Goal: Navigation & Orientation: Find specific page/section

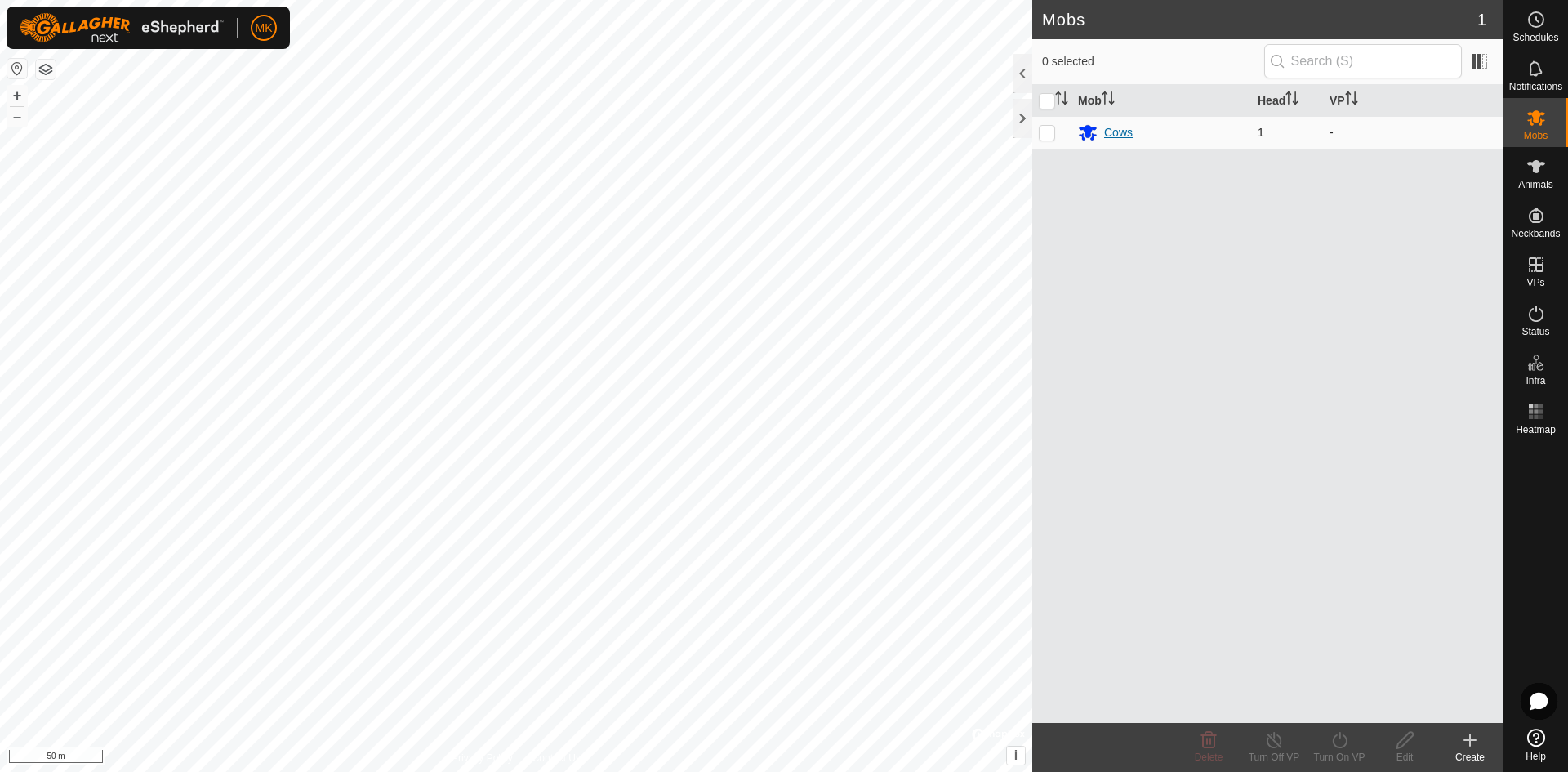
click at [1103, 134] on div "Cows" at bounding box center [1161, 133] width 167 height 20
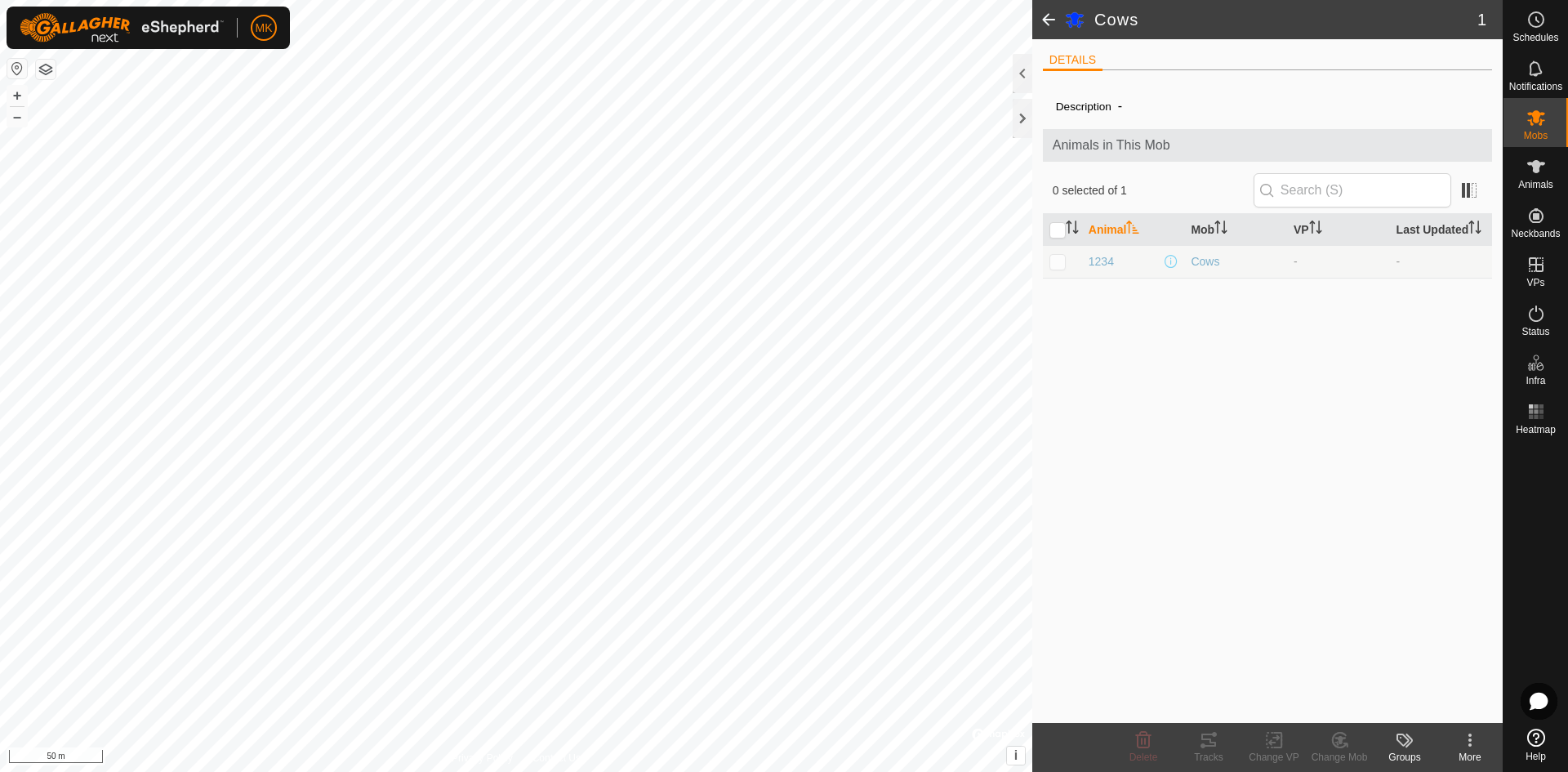
click at [1042, 21] on span at bounding box center [1048, 20] width 32 height 39
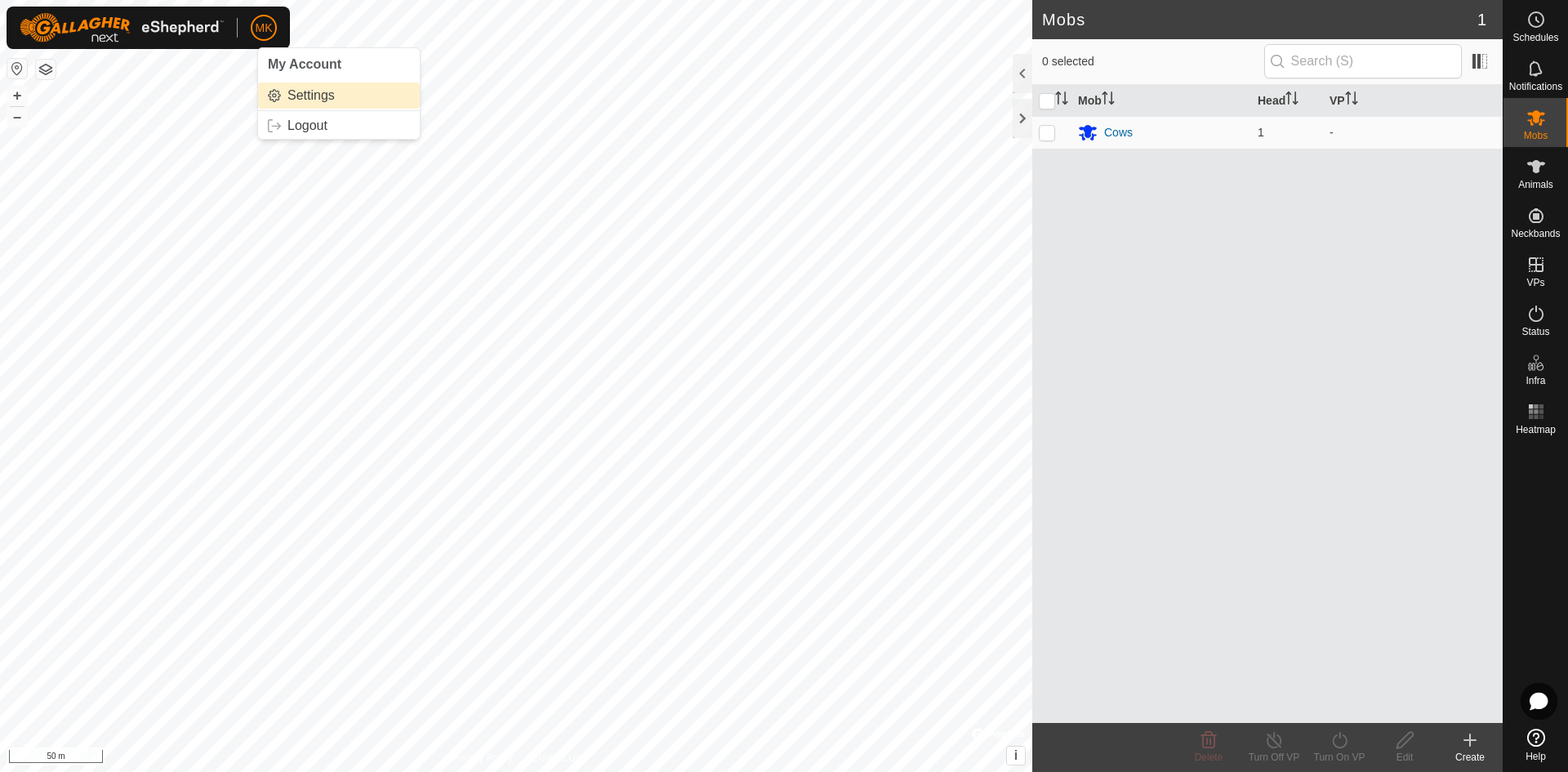
click at [308, 98] on link "Settings" at bounding box center [339, 95] width 161 height 26
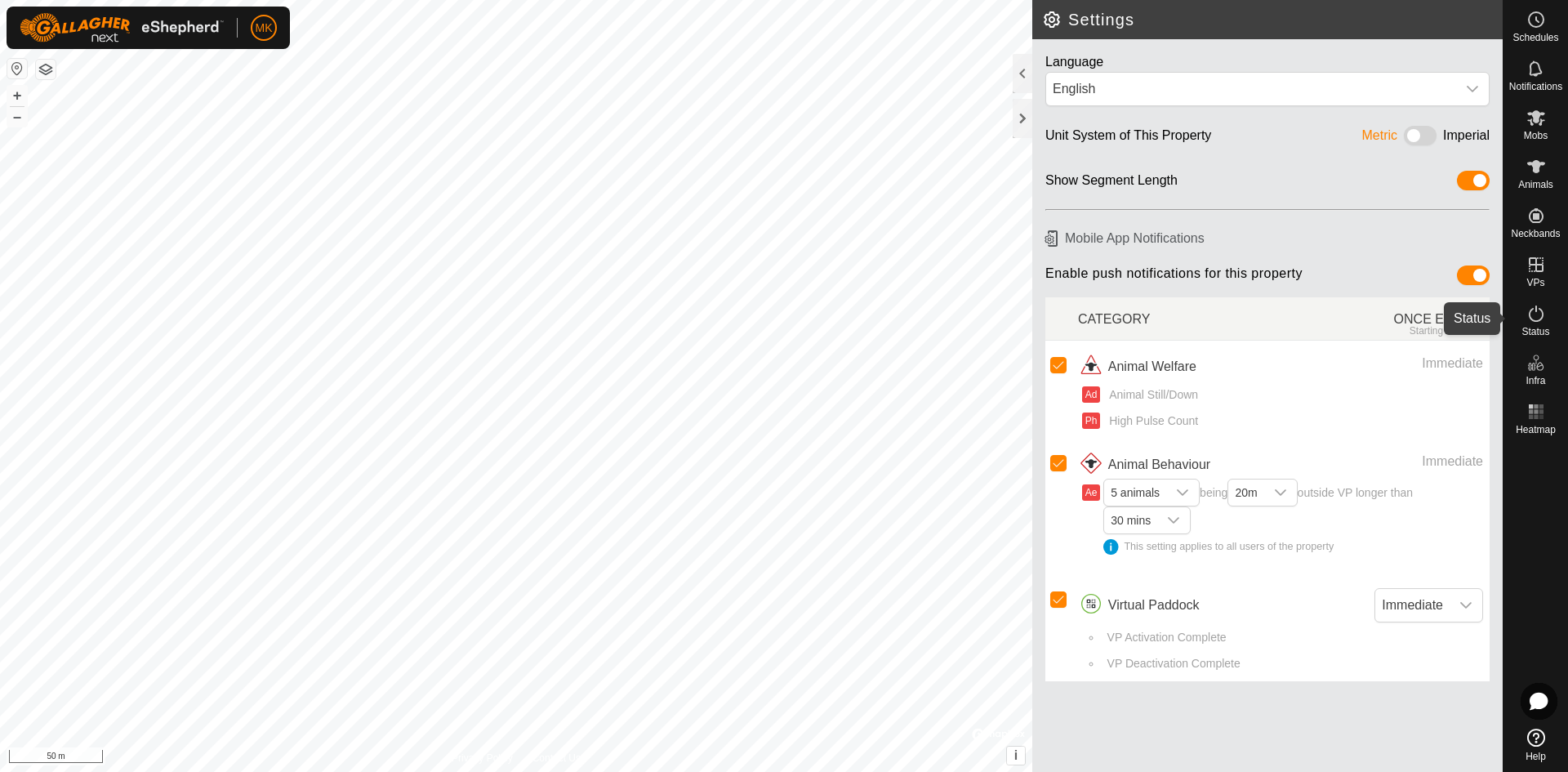
click at [1537, 322] on icon at bounding box center [1536, 314] width 20 height 20
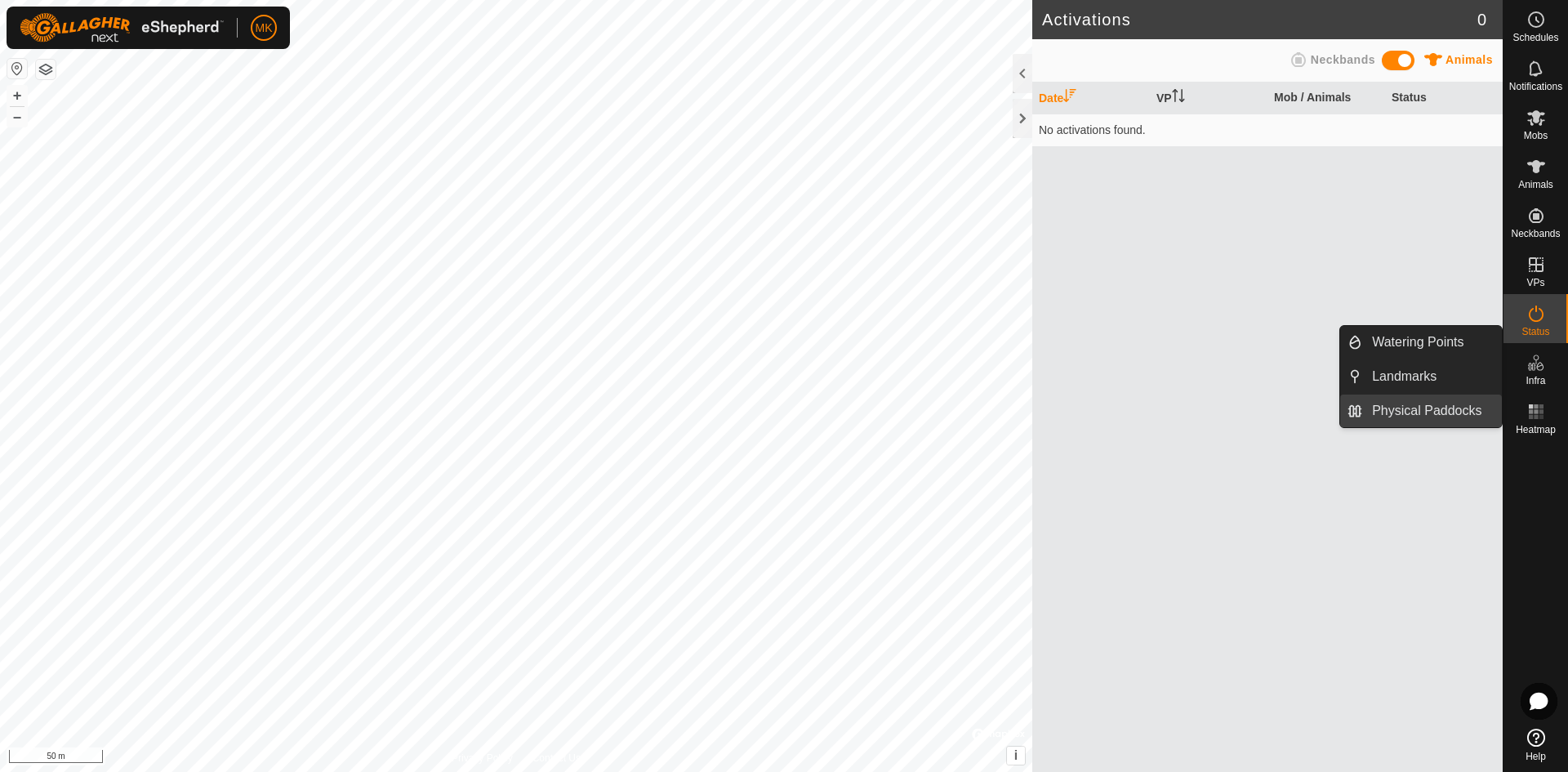
click at [1422, 413] on link "Physical Paddocks" at bounding box center [1432, 411] width 140 height 32
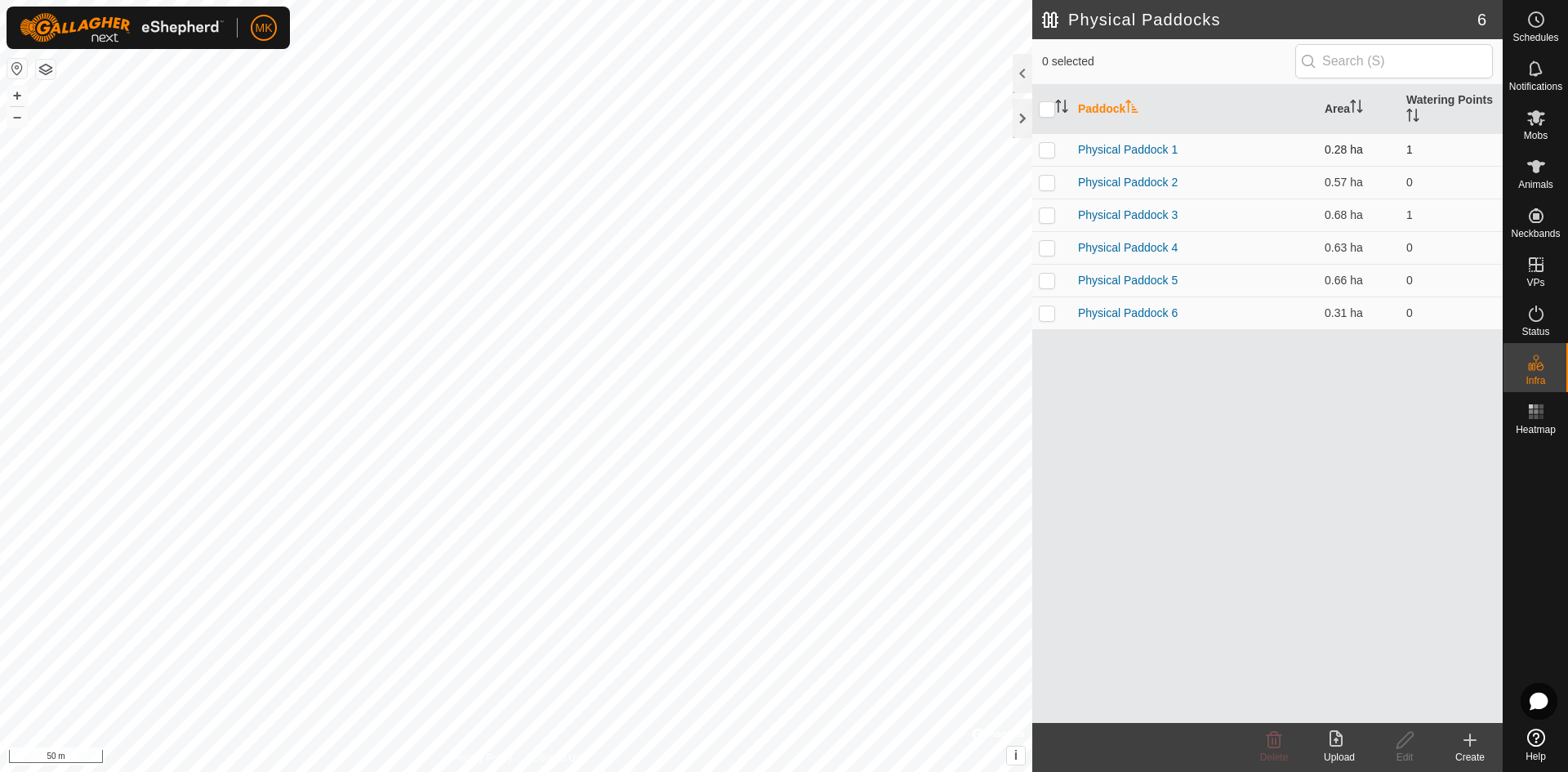
click at [1046, 144] on p-checkbox at bounding box center [1046, 149] width 16 height 13
checkbox input "true"
click at [1047, 187] on p-checkbox at bounding box center [1046, 182] width 16 height 13
checkbox input "true"
click at [1051, 151] on p-checkbox at bounding box center [1046, 149] width 16 height 13
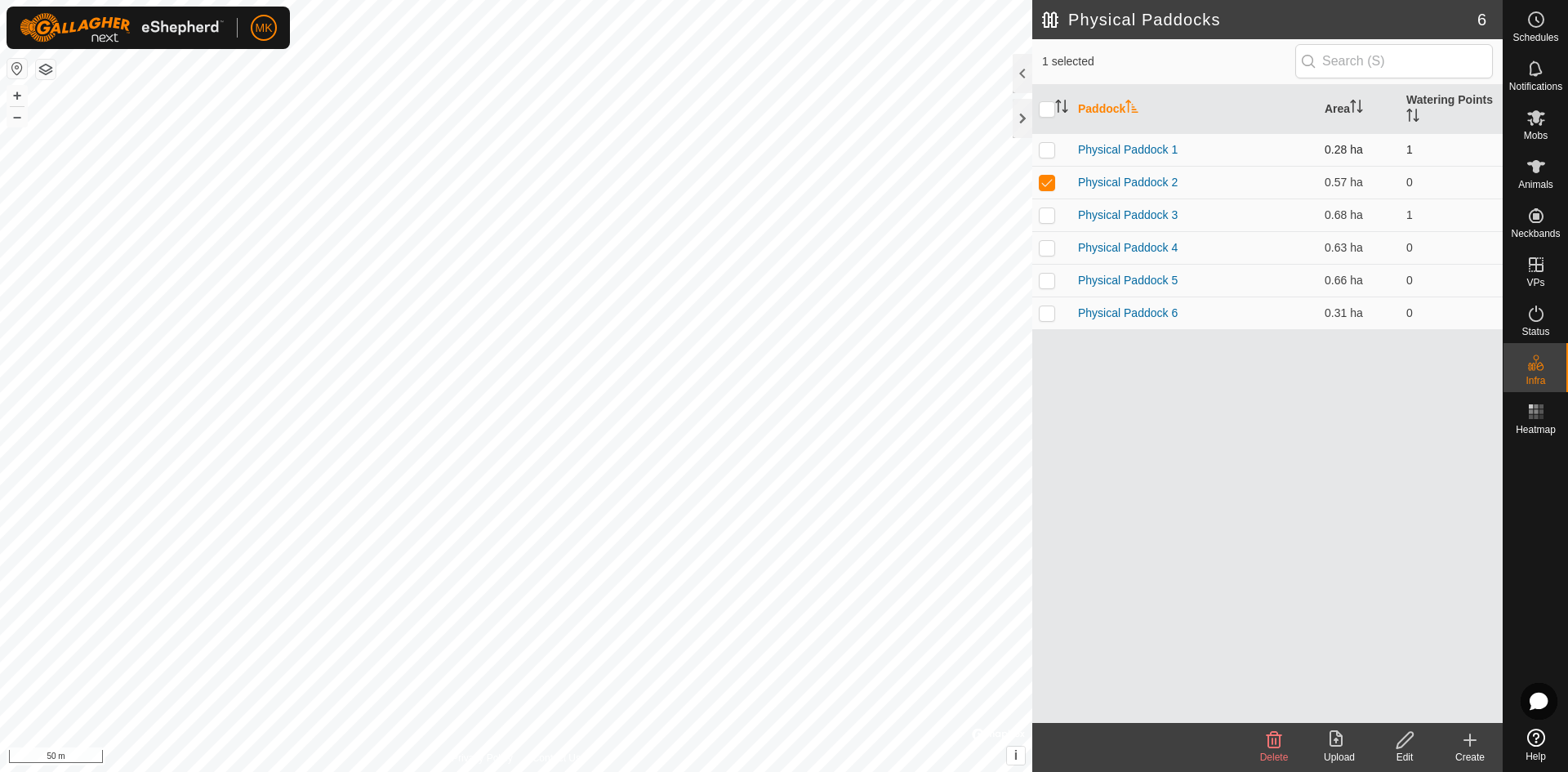
click at [1047, 143] on p-checkbox at bounding box center [1046, 149] width 16 height 13
checkbox input "true"
click at [1047, 181] on p-checkbox at bounding box center [1046, 182] width 16 height 13
checkbox input "false"
click at [1531, 324] on es-activation-svg-icon at bounding box center [1536, 313] width 30 height 26
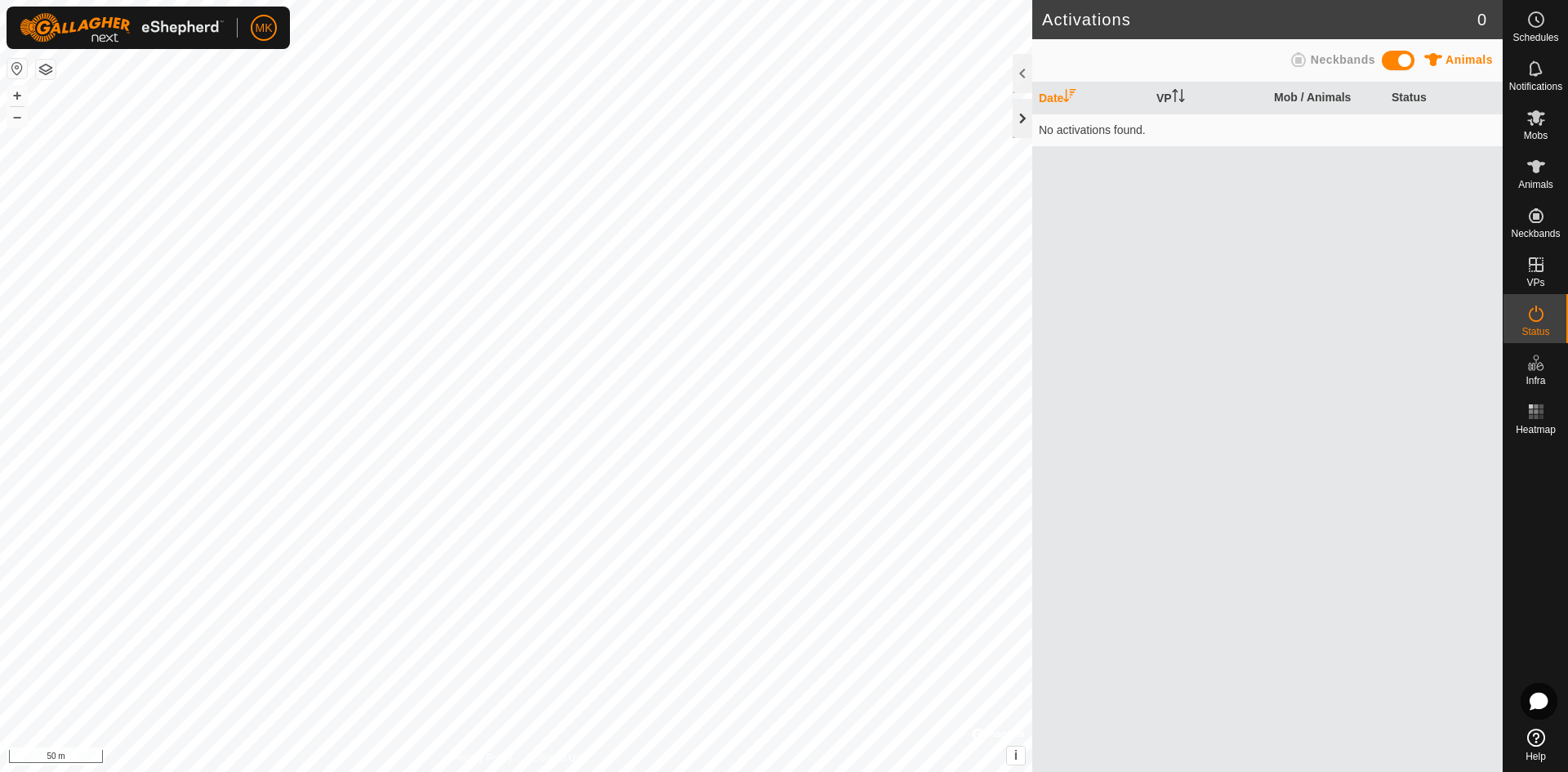
click at [1018, 113] on div at bounding box center [1022, 118] width 20 height 39
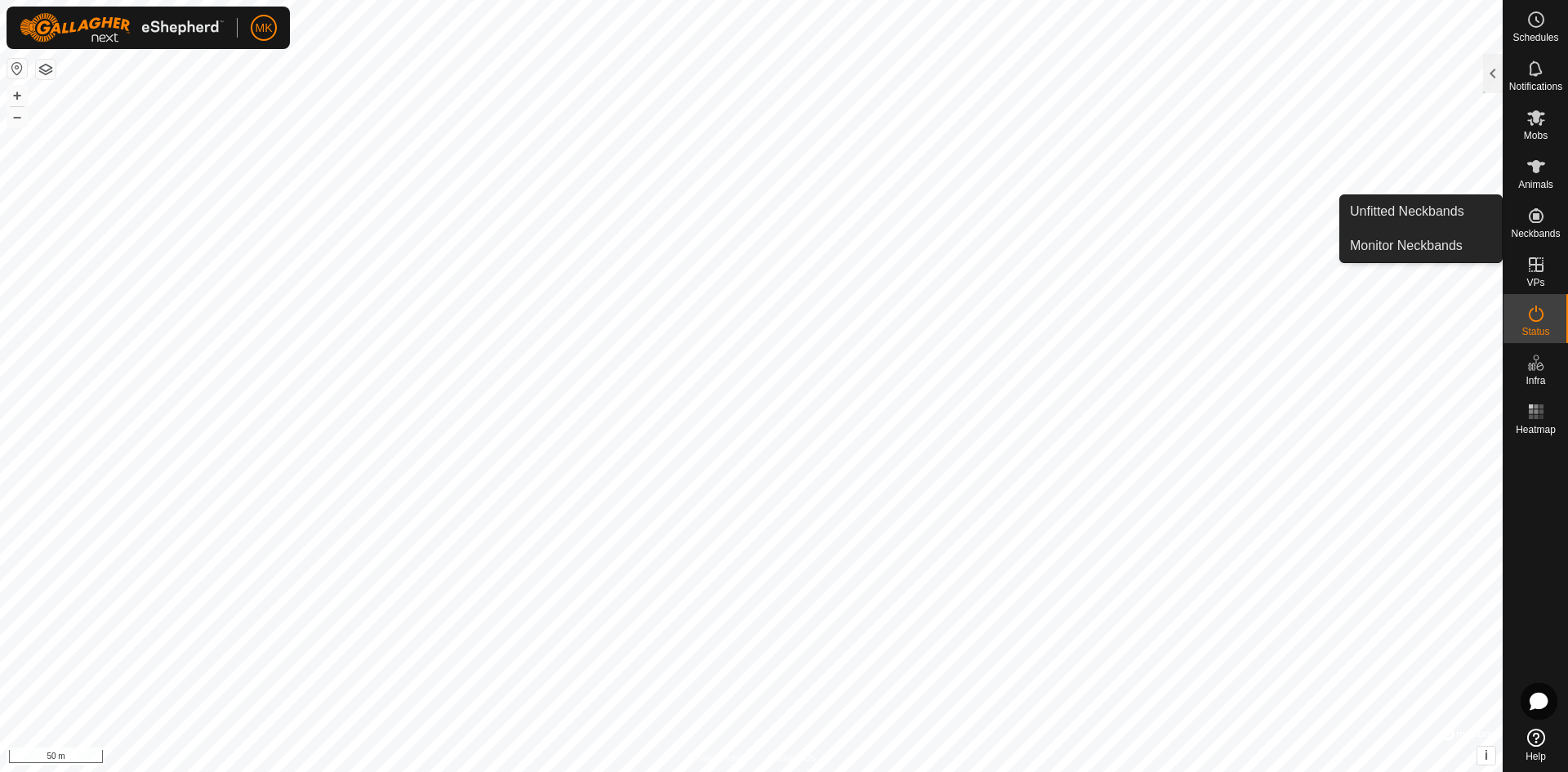
click at [1530, 230] on span "Neckbands" at bounding box center [1535, 233] width 49 height 10
click at [1532, 221] on icon at bounding box center [1536, 216] width 20 height 20
click at [1417, 215] on link "Unfitted Neckbands" at bounding box center [1421, 212] width 161 height 32
click at [1414, 239] on link "Monitor Neckbands" at bounding box center [1421, 246] width 161 height 32
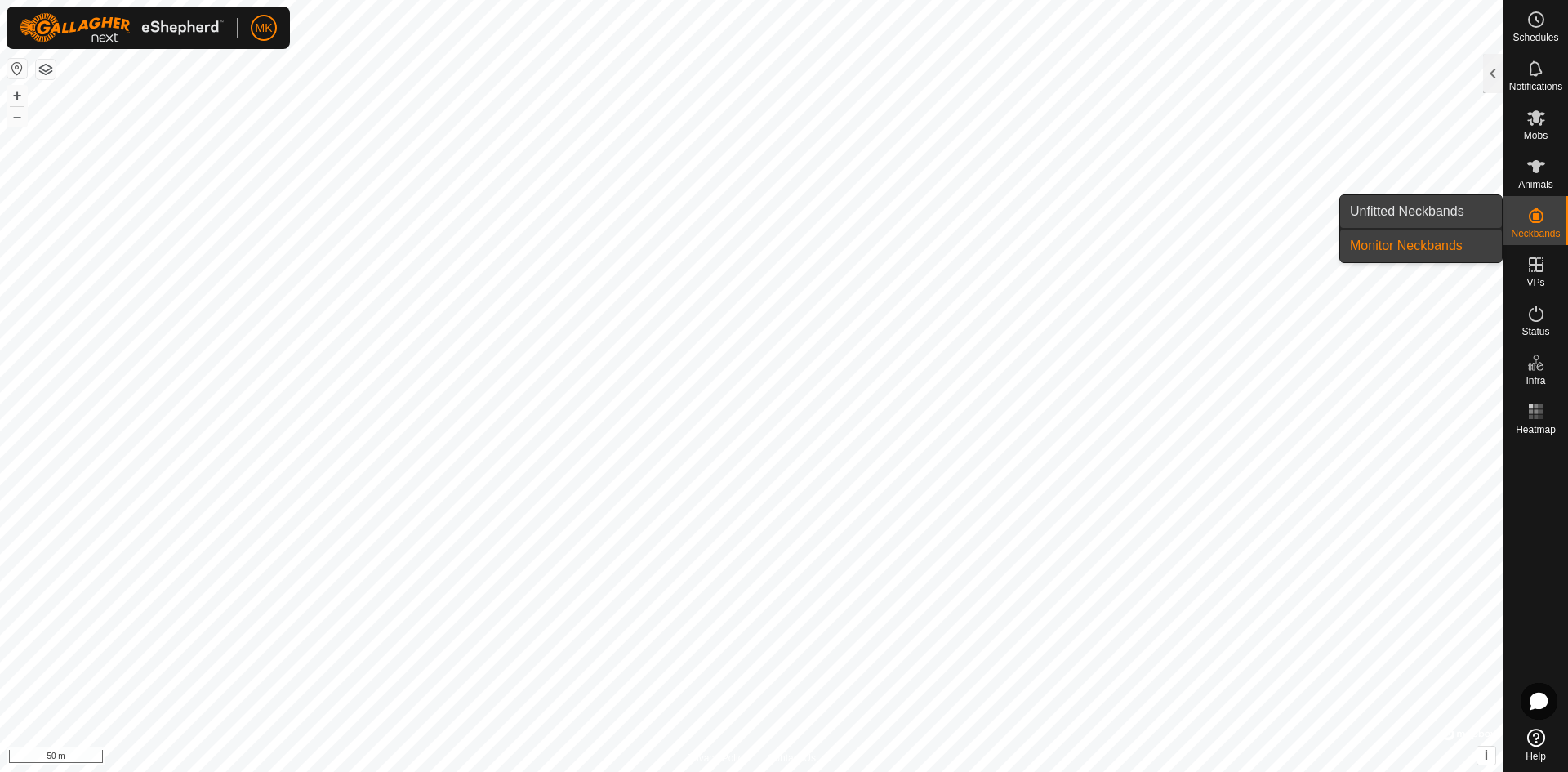
click at [1396, 209] on link "Unfitted Neckbands" at bounding box center [1421, 212] width 161 height 32
click at [1521, 222] on es-neckbands-svg-icon at bounding box center [1536, 215] width 30 height 26
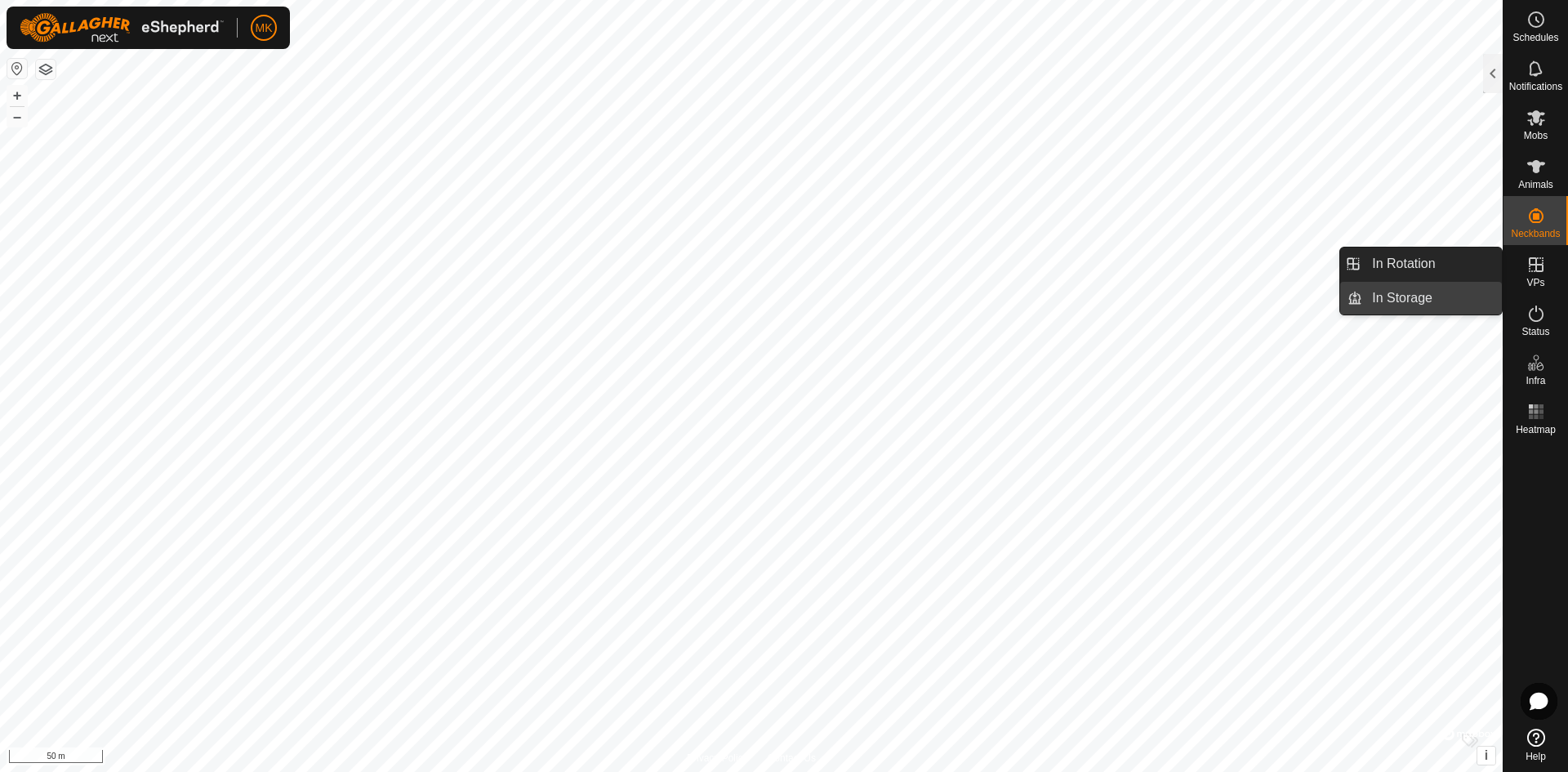
click at [1423, 298] on link "In Storage" at bounding box center [1432, 298] width 140 height 32
click at [1424, 295] on link "In Storage" at bounding box center [1432, 298] width 140 height 32
click at [1408, 265] on link "In Rotation" at bounding box center [1432, 264] width 140 height 32
click at [1404, 305] on link "In Storage" at bounding box center [1432, 298] width 140 height 32
click at [1526, 263] on icon at bounding box center [1536, 265] width 20 height 20
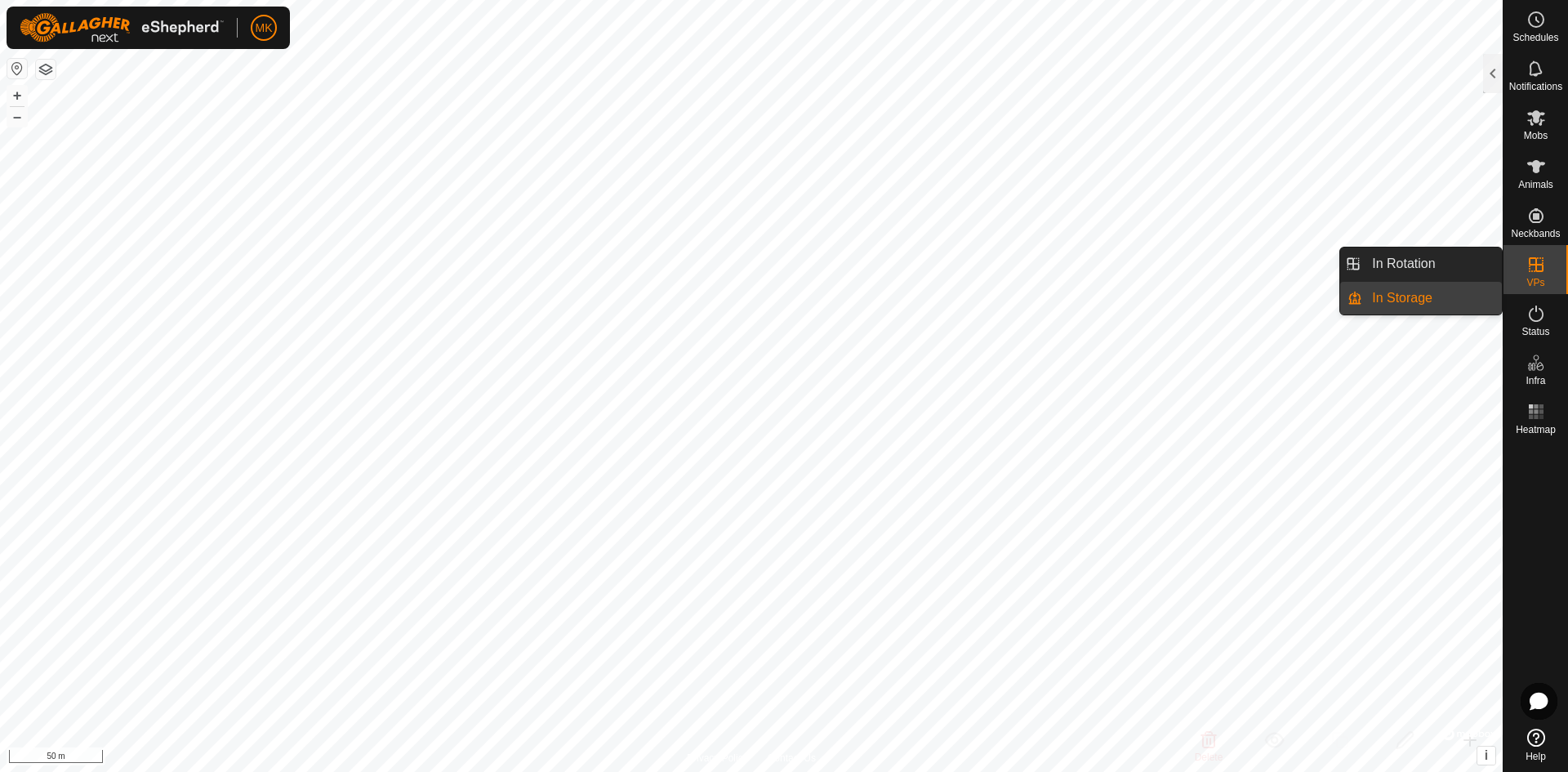
click at [1526, 263] on icon at bounding box center [1536, 265] width 20 height 20
